Goal: Navigation & Orientation: Understand site structure

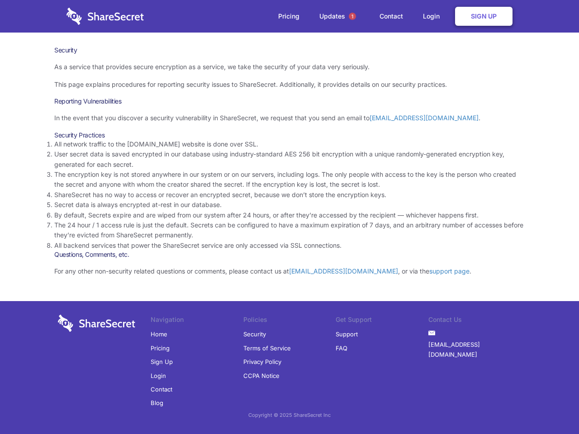
click at [289, 217] on li "By default, Secrets expire and are wiped from our system after 24 hours, or aft…" at bounding box center [289, 215] width 470 height 10
click at [352, 16] on span "1" at bounding box center [352, 16] width 7 height 7
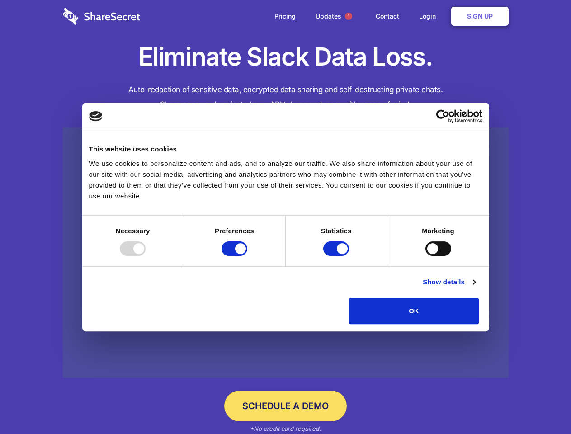
click at [146, 256] on div at bounding box center [133, 248] width 26 height 14
click at [247, 256] on input "Preferences" at bounding box center [235, 248] width 26 height 14
checkbox input "false"
click at [337, 256] on input "Statistics" at bounding box center [336, 248] width 26 height 14
checkbox input "false"
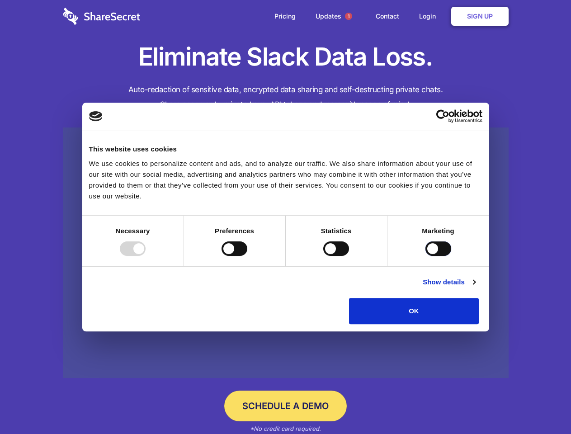
click at [425, 256] on input "Marketing" at bounding box center [438, 248] width 26 height 14
checkbox input "true"
click at [475, 288] on link "Show details" at bounding box center [449, 282] width 52 height 11
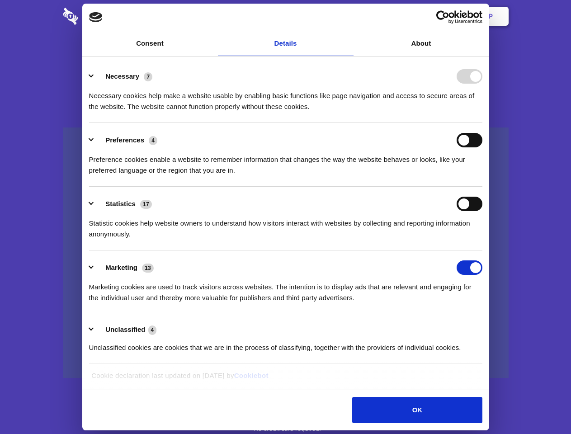
click at [482, 123] on li "Necessary 7 Necessary cookies help make a website usable by enabling basic func…" at bounding box center [285, 91] width 393 height 64
click at [348, 16] on span "1" at bounding box center [348, 16] width 7 height 7
